Goal: Download file/media

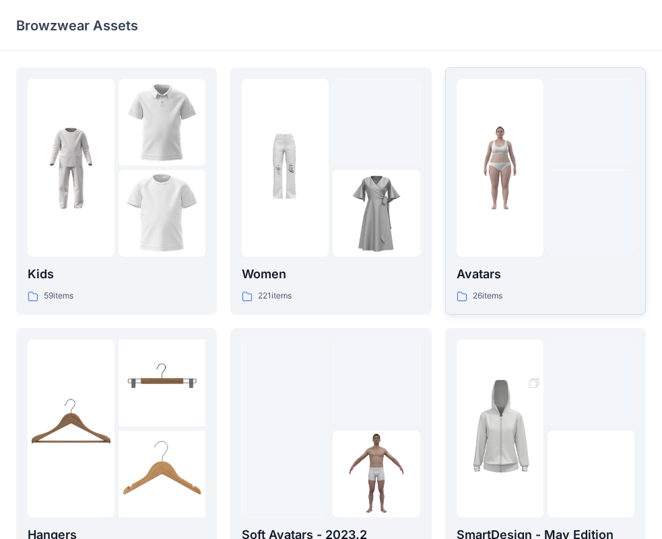
click at [539, 197] on img at bounding box center [500, 168] width 87 height 87
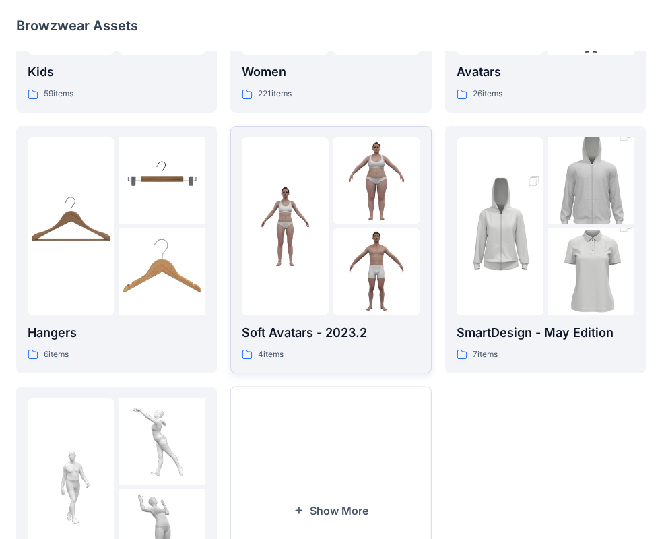
scroll to position [269, 0]
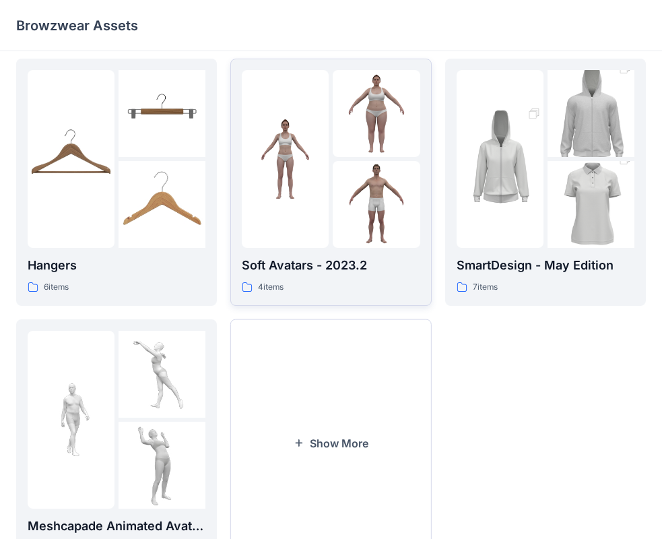
click at [329, 218] on div at bounding box center [285, 159] width 87 height 178
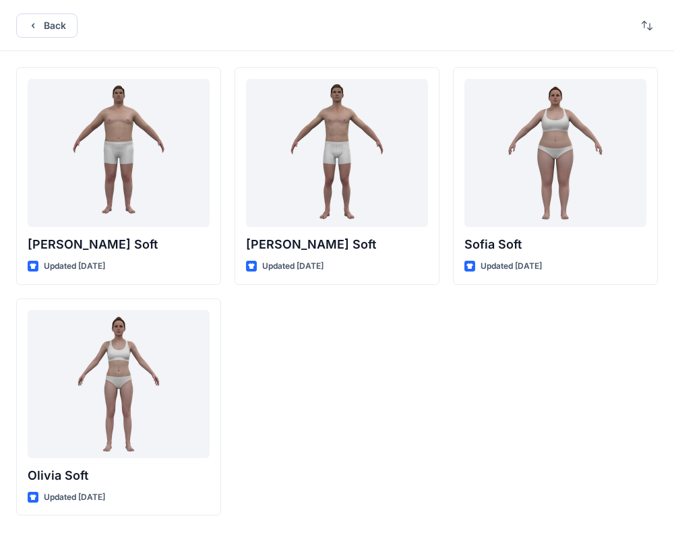
click at [341, 397] on div "[PERSON_NAME] Soft Updated [DATE]" at bounding box center [336, 291] width 205 height 448
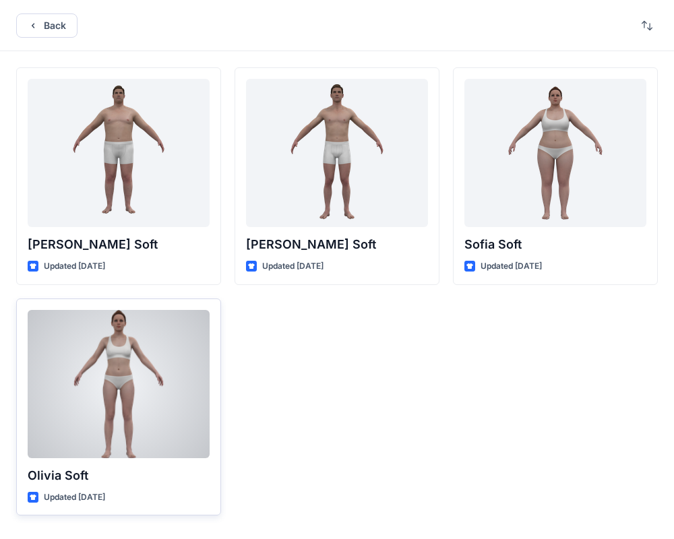
click at [139, 397] on div at bounding box center [119, 384] width 182 height 148
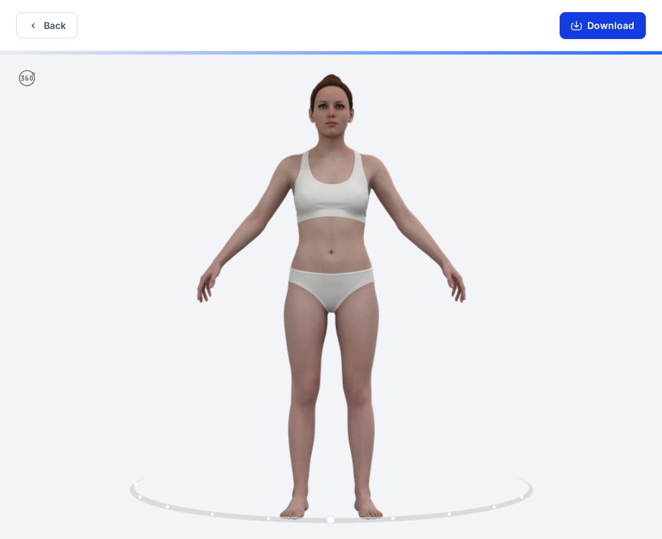
click at [597, 28] on button "Download" at bounding box center [603, 25] width 86 height 27
